Goal: Find specific page/section: Find specific page/section

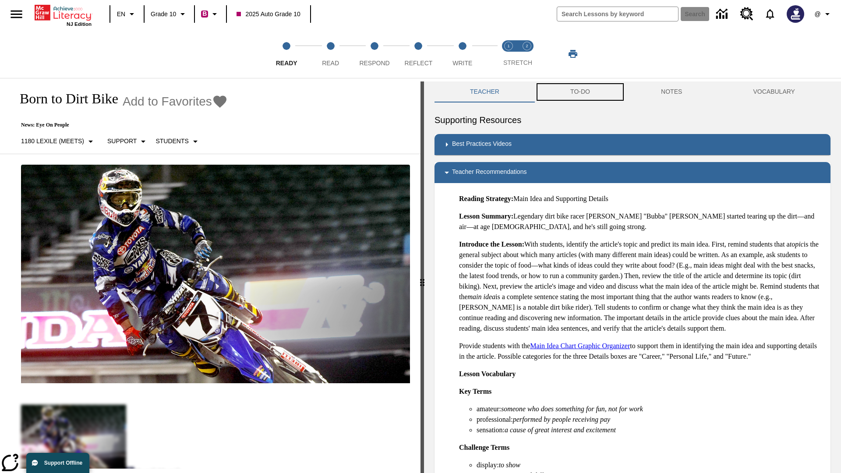
click at [580, 92] on button "TO-DO" at bounding box center [580, 91] width 91 height 21
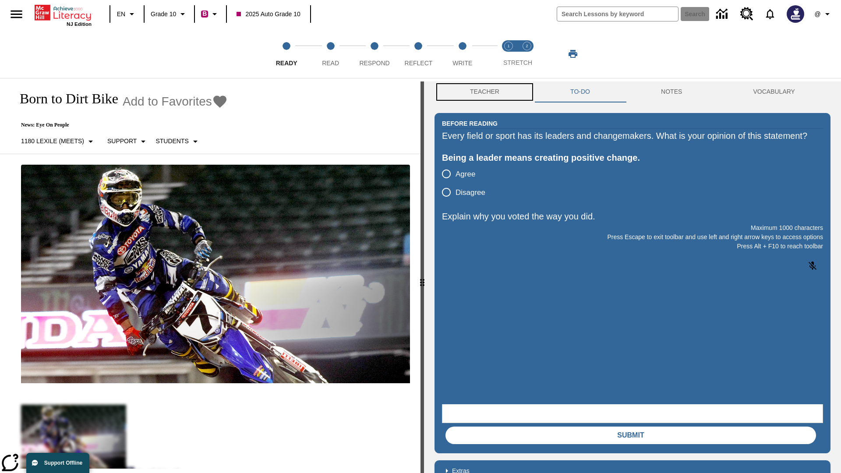
scroll to position [0, 0]
click at [484, 92] on button "Teacher" at bounding box center [485, 91] width 100 height 21
